Goal: Find specific page/section: Find specific page/section

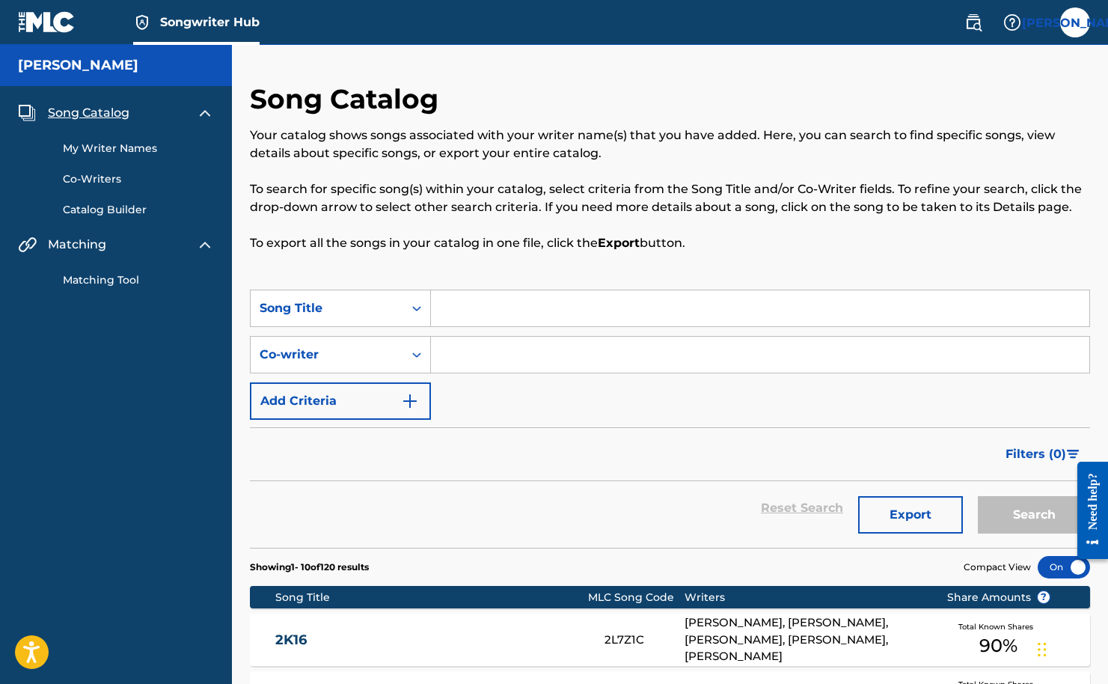
click at [1089, 29] on div "JO JO Jasmine Ortiz jasmine@mr305.com Notification Preferences Profile Log out" at bounding box center [1020, 22] width 141 height 30
click at [1082, 23] on label at bounding box center [1075, 22] width 30 height 30
click at [1075, 22] on input "JO Jasmine Ortiz jasmine@mr305.com Notification Preferences Profile Log out" at bounding box center [1075, 22] width 0 height 0
click at [807, 104] on div "Song Catalog Your catalog shows songs associated with your writer name(s) that …" at bounding box center [670, 185] width 840 height 207
click at [1031, 85] on div "Song Catalog Your catalog shows songs associated with your writer name(s) that …" at bounding box center [670, 185] width 840 height 207
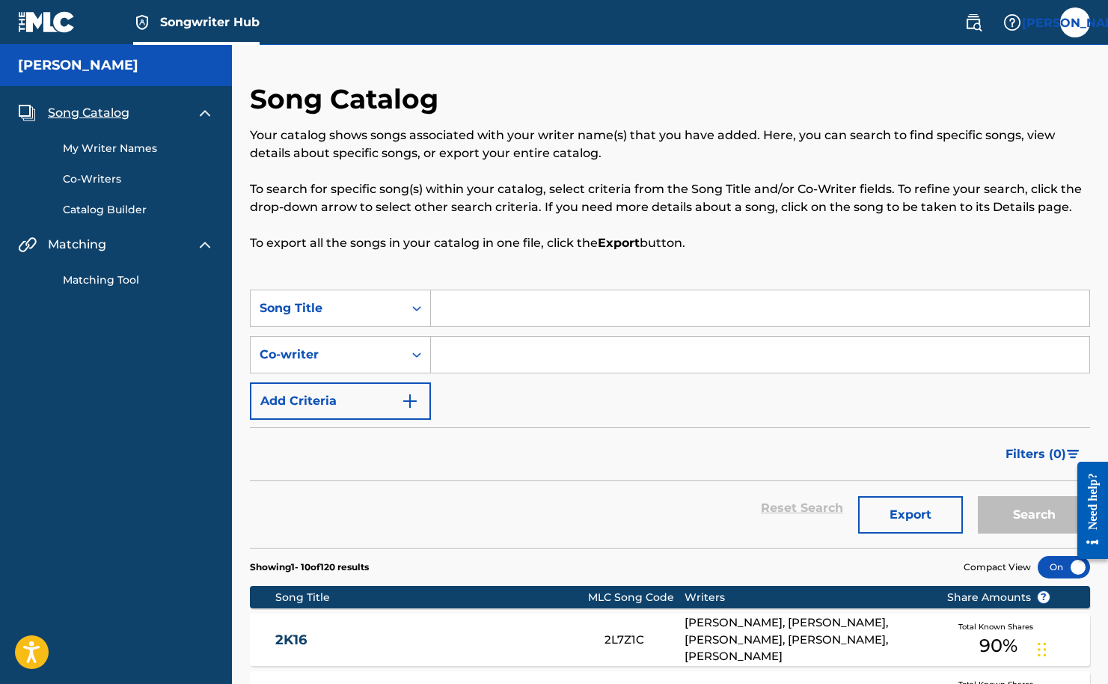
click at [748, 175] on div "Your catalog shows songs associated with your writer name(s) that you have adde…" at bounding box center [670, 189] width 840 height 126
